Goal: Check status: Check status

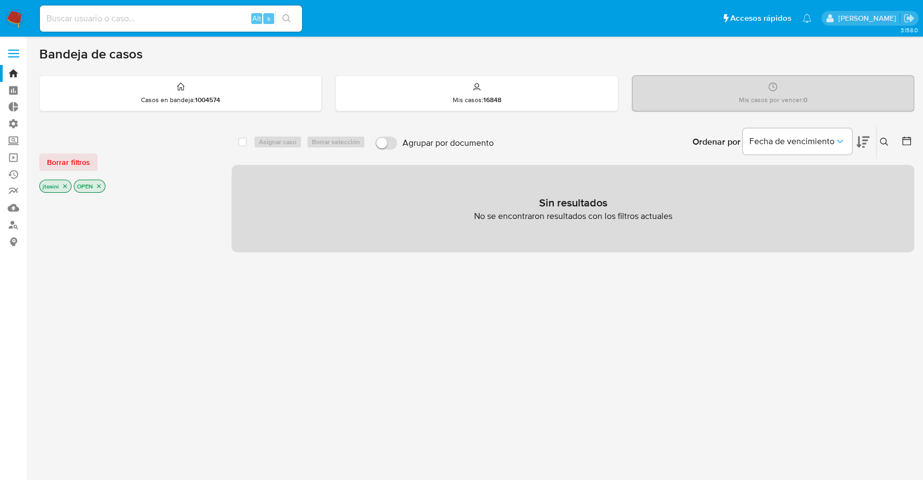
click at [112, 21] on input at bounding box center [171, 18] width 262 height 14
paste input "3KByVORWJUJgjUaUsW6uBPHx"
type input "3KByVORWJUJgjUaUsW6uBPHx"
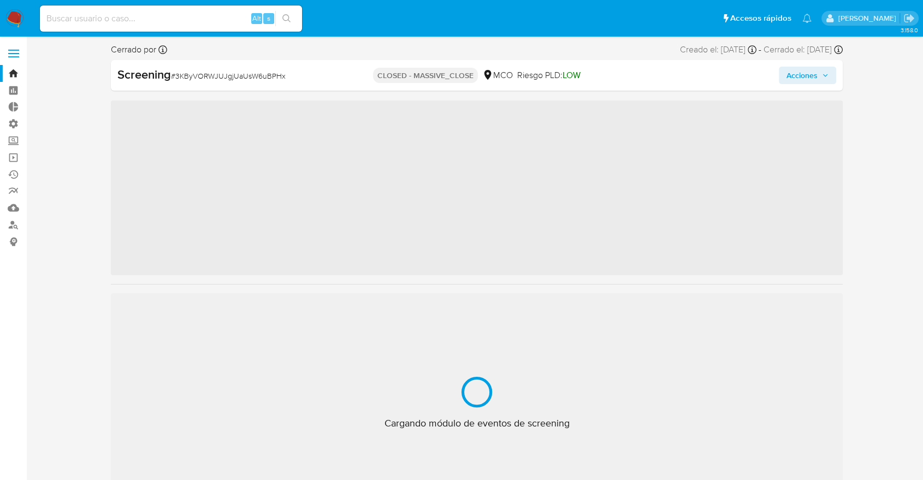
scroll to position [461, 0]
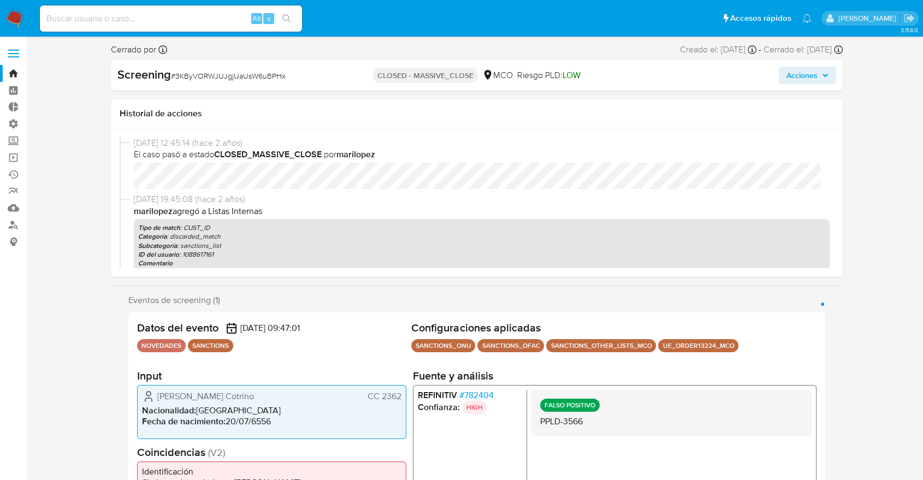
select select "10"
drag, startPoint x: 264, startPoint y: 153, endPoint x: 331, endPoint y: 155, distance: 67.7
click at [331, 155] on span "El caso pasó a estado CLOSED_MASSIVE_CLOSE por marilopez" at bounding box center [481, 154] width 695 height 12
click at [223, 18] on input at bounding box center [171, 18] width 262 height 14
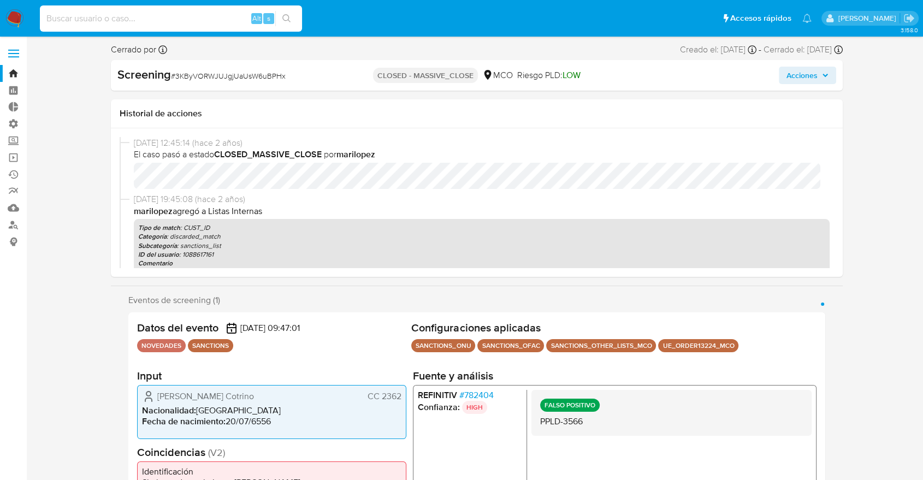
paste input "h4sSlYcdkkQz1rNumd8bGq16"
type input "h4sSlYcdkkQz1rNumd8bGq16"
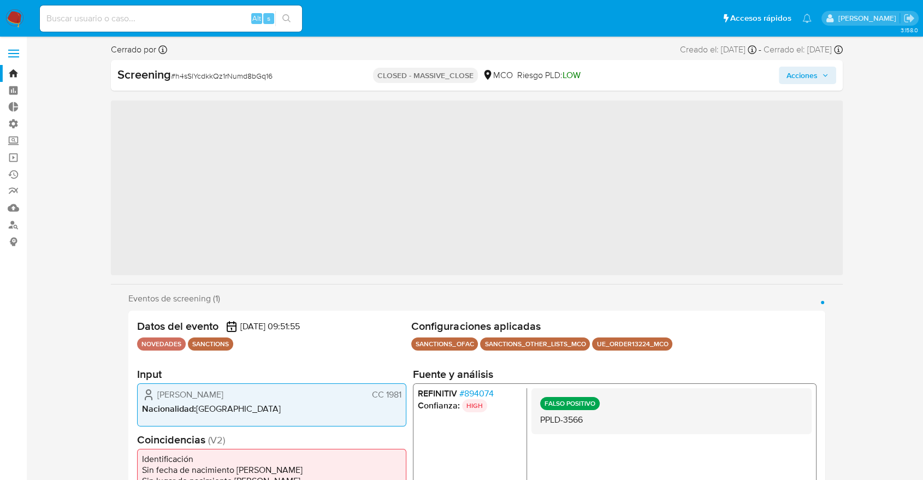
scroll to position [461, 0]
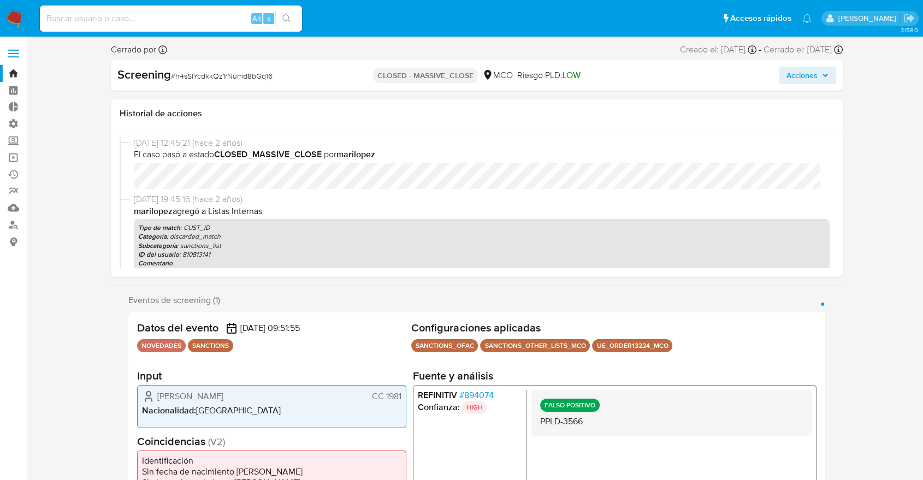
click at [406, 157] on span "El caso pasó a estado CLOSED_MASSIVE_CLOSE por marilopez" at bounding box center [481, 154] width 695 height 12
select select "10"
